Goal: Task Accomplishment & Management: Manage account settings

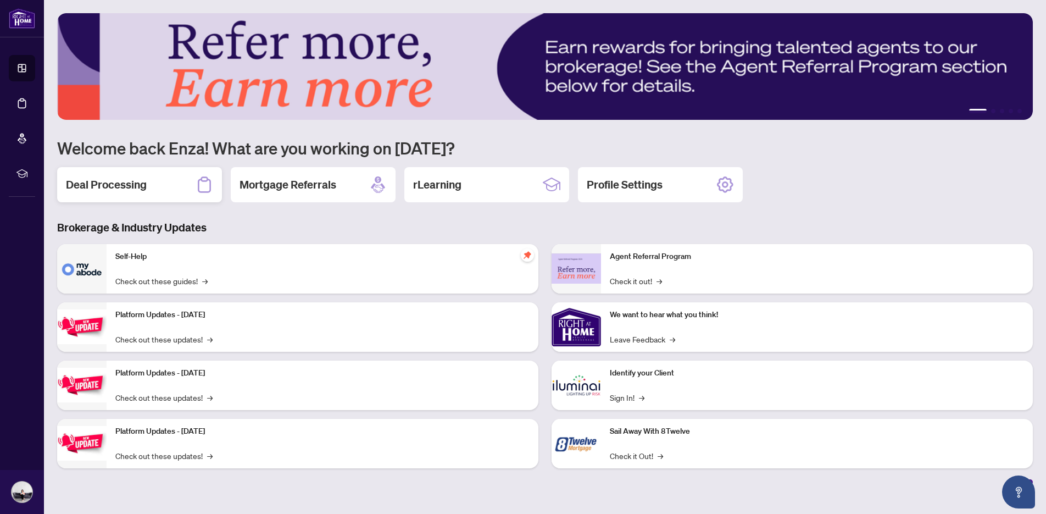
click at [131, 185] on h2 "Deal Processing" at bounding box center [106, 184] width 81 height 15
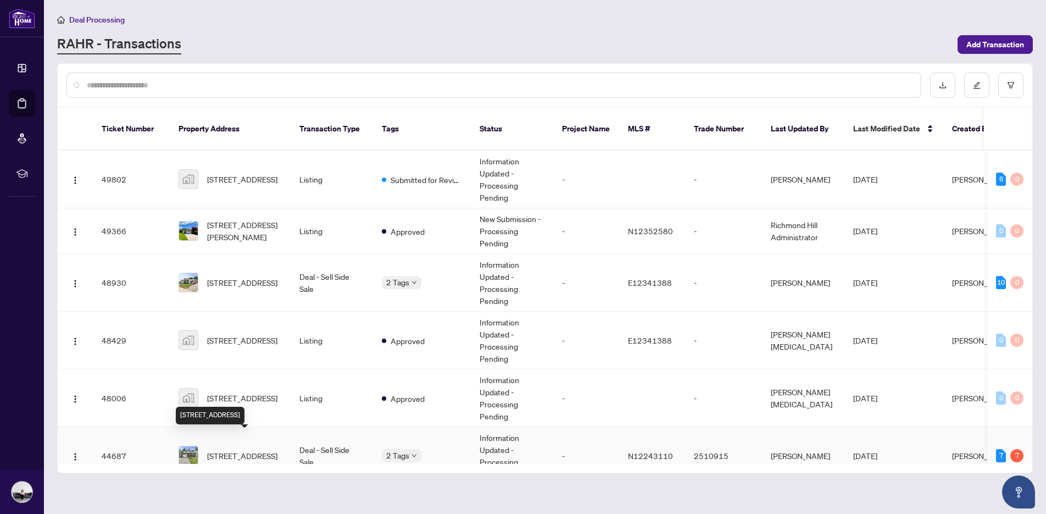
click at [248, 450] on span "[STREET_ADDRESS]" at bounding box center [242, 456] width 70 height 12
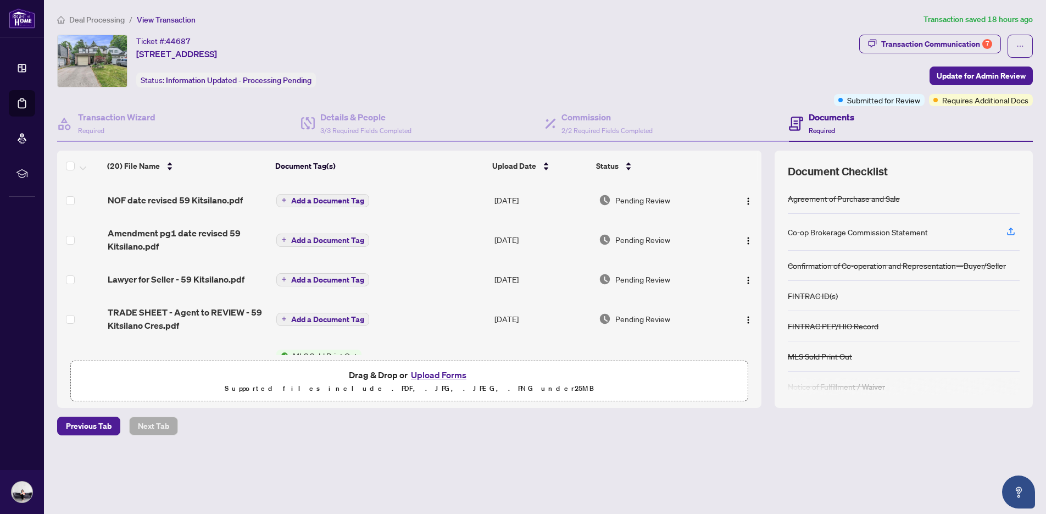
scroll to position [174, 0]
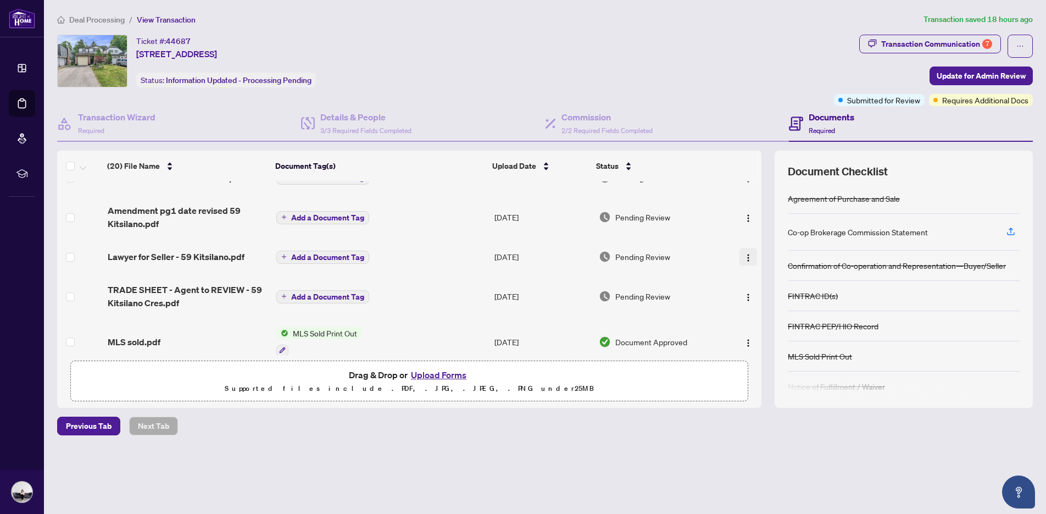
click at [744, 257] on img "button" at bounding box center [748, 257] width 9 height 9
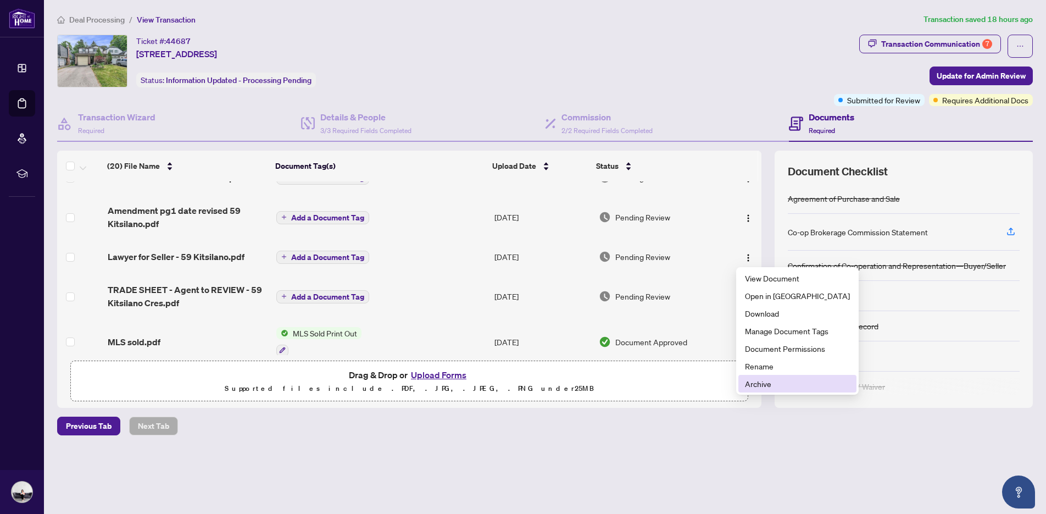
click at [759, 384] on span "Archive" at bounding box center [797, 384] width 105 height 12
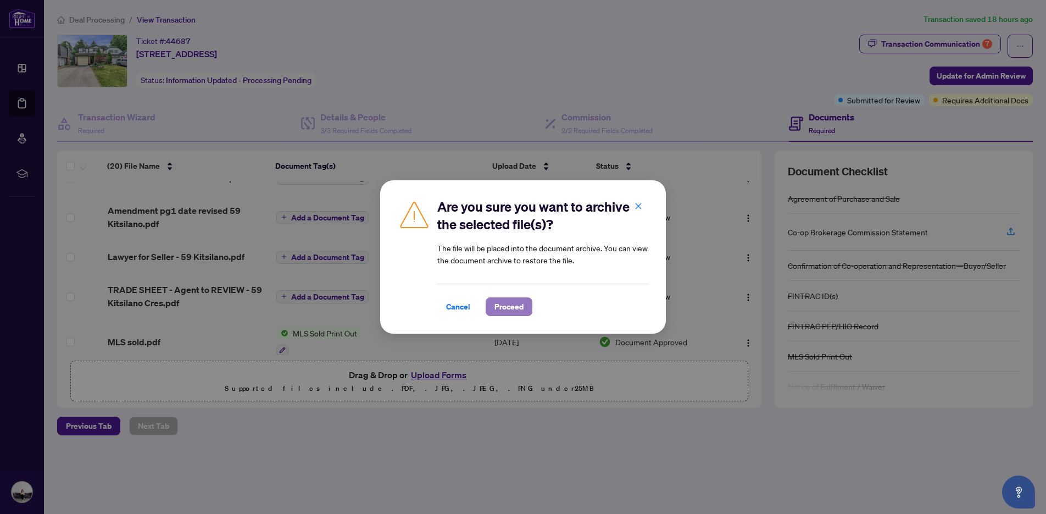
click at [507, 298] on span "Proceed" at bounding box center [509, 307] width 29 height 18
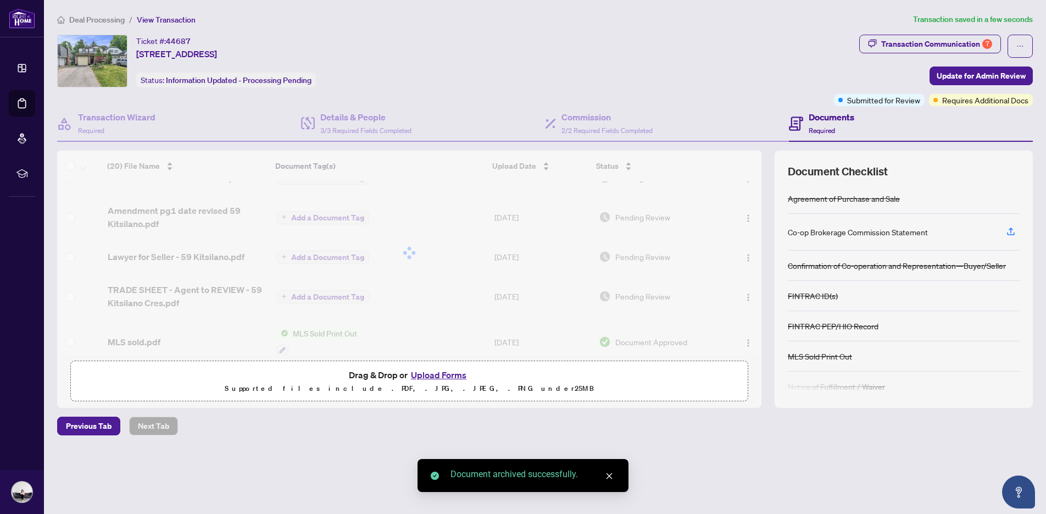
click at [458, 375] on button "Upload Forms" at bounding box center [439, 375] width 62 height 14
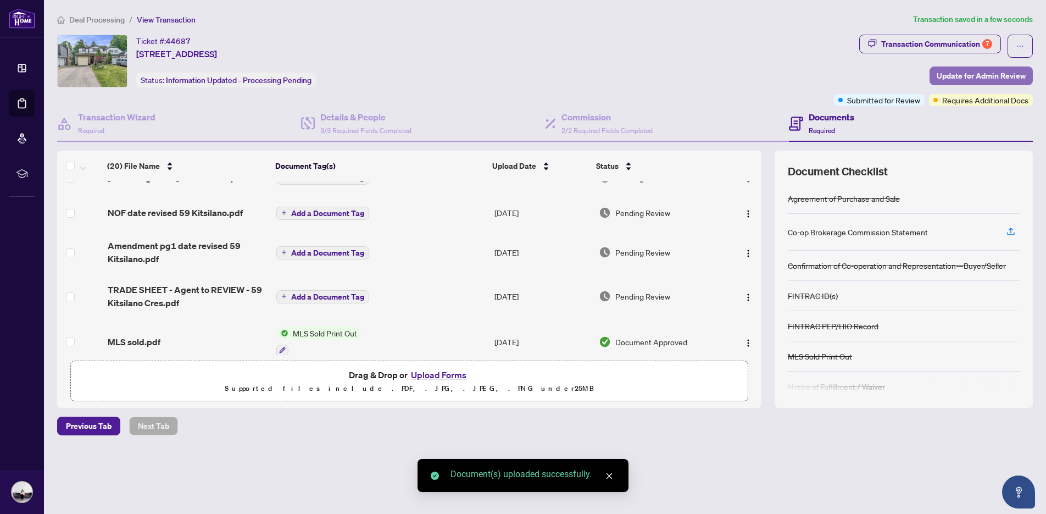
click at [951, 74] on span "Update for Admin Review" at bounding box center [981, 76] width 89 height 18
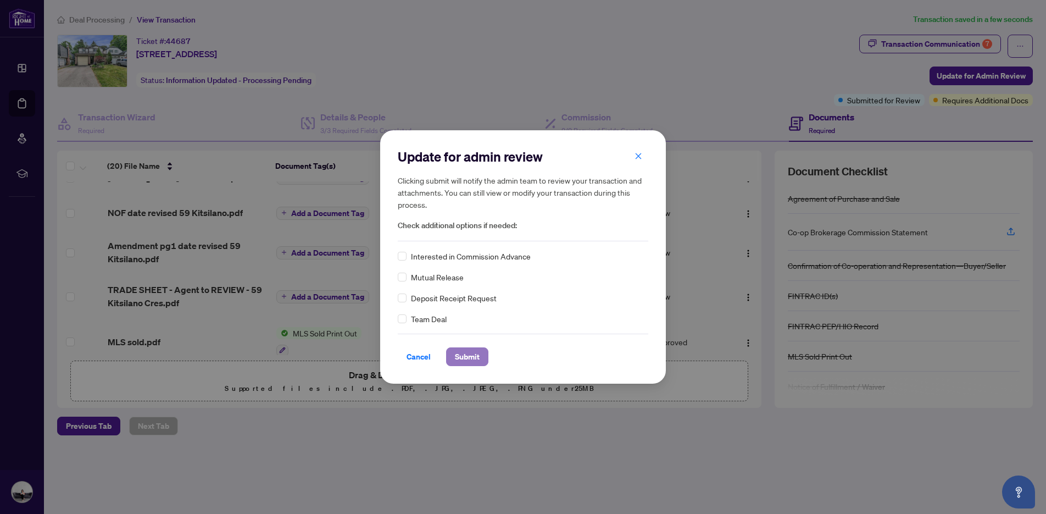
click at [467, 353] on span "Submit" at bounding box center [467, 357] width 25 height 18
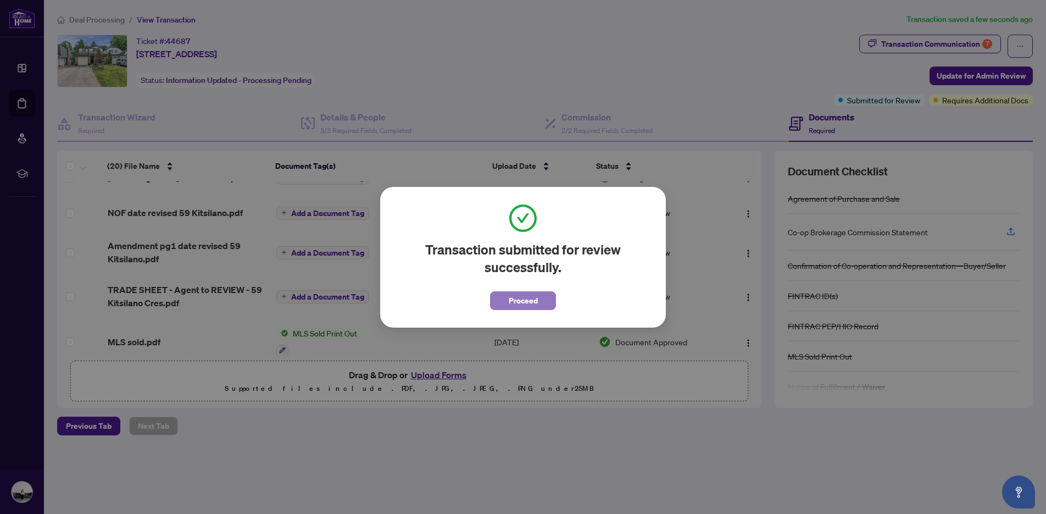
click at [522, 303] on span "Proceed" at bounding box center [523, 301] width 29 height 18
